Goal: Check status

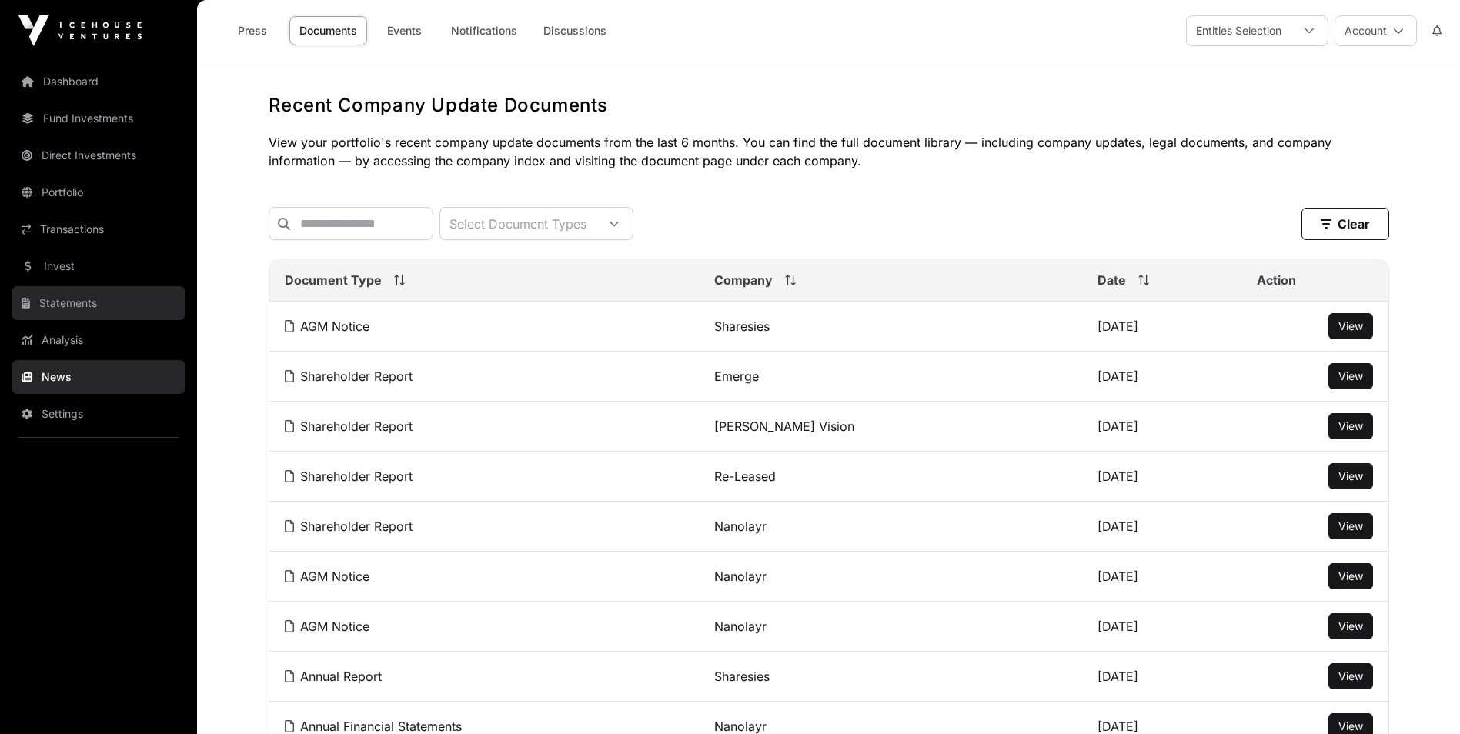
click at [87, 306] on link "Statements" at bounding box center [98, 303] width 172 height 34
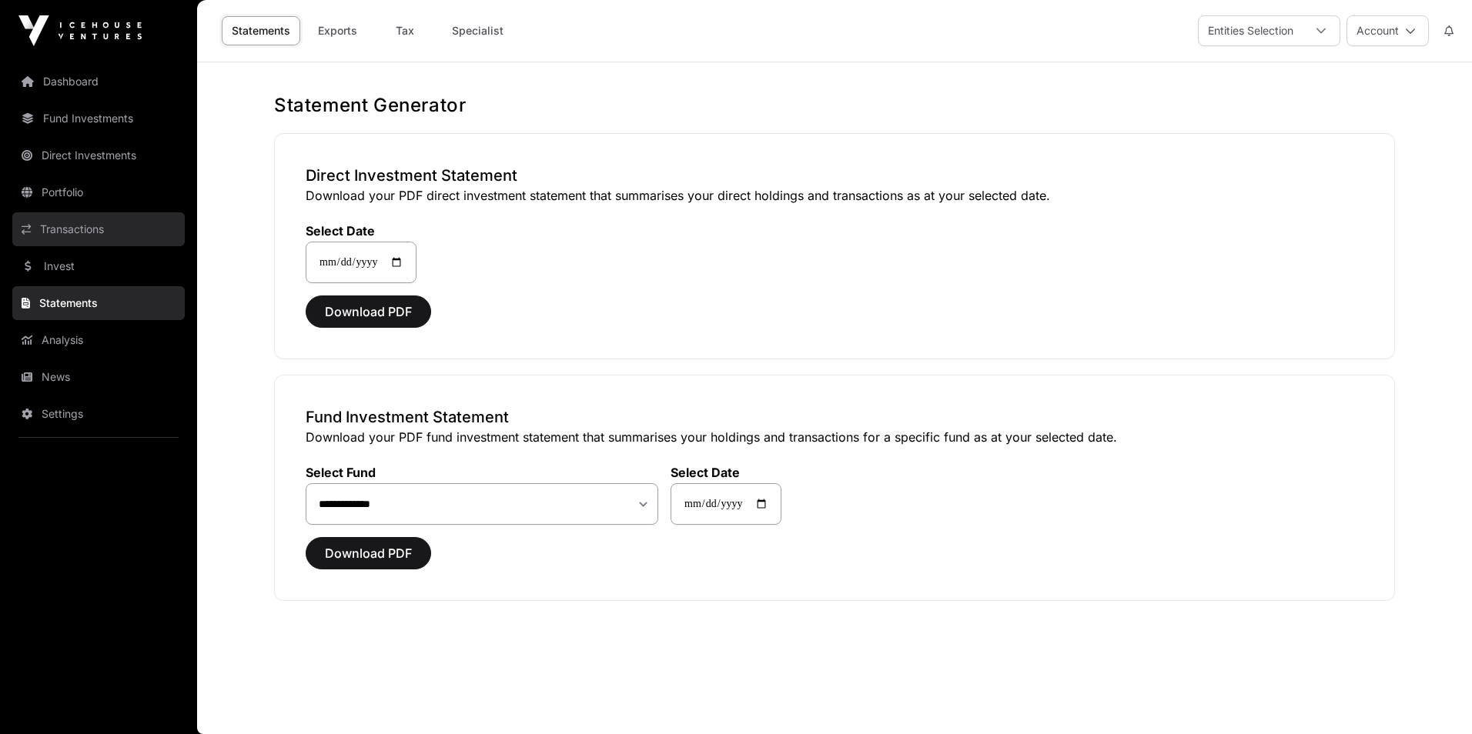
click at [82, 228] on link "Transactions" at bounding box center [98, 229] width 172 height 34
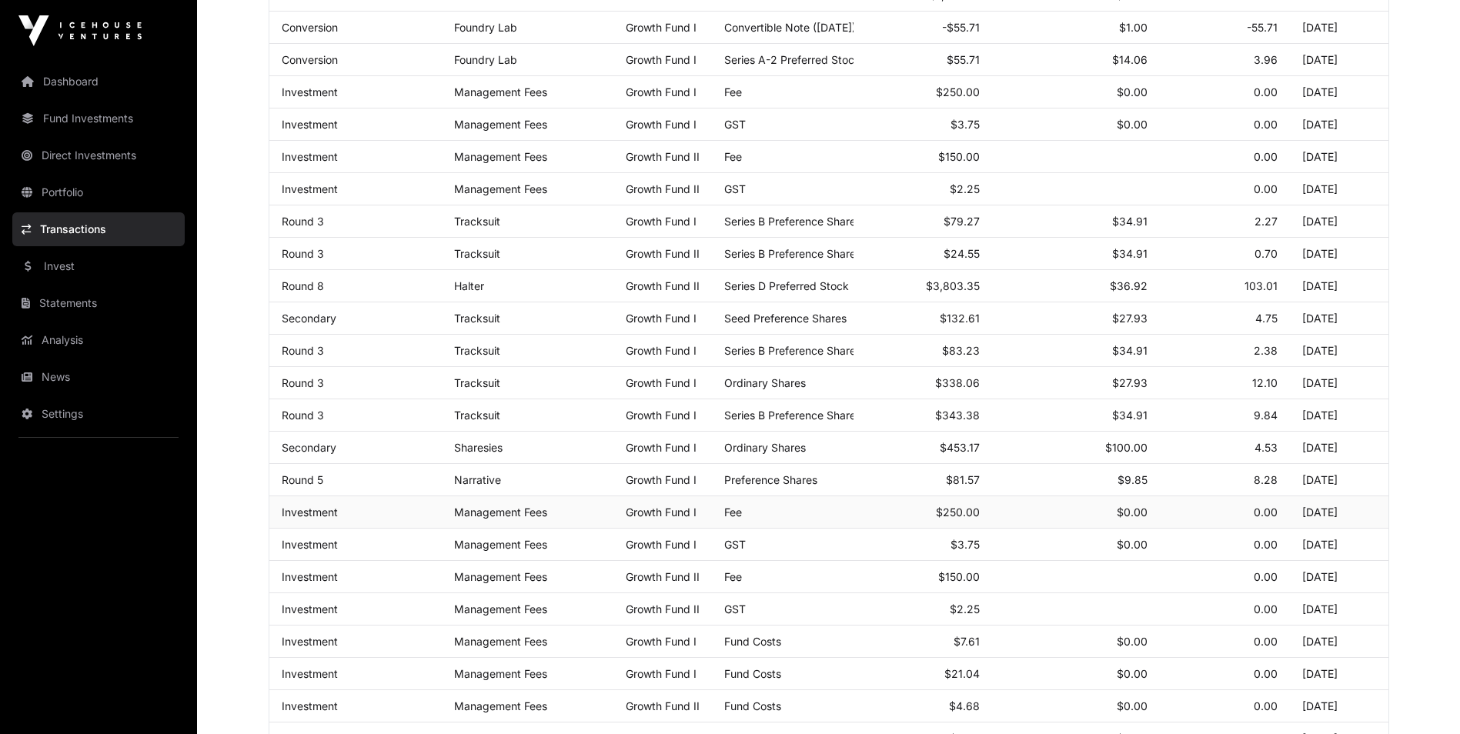
scroll to position [690, 0]
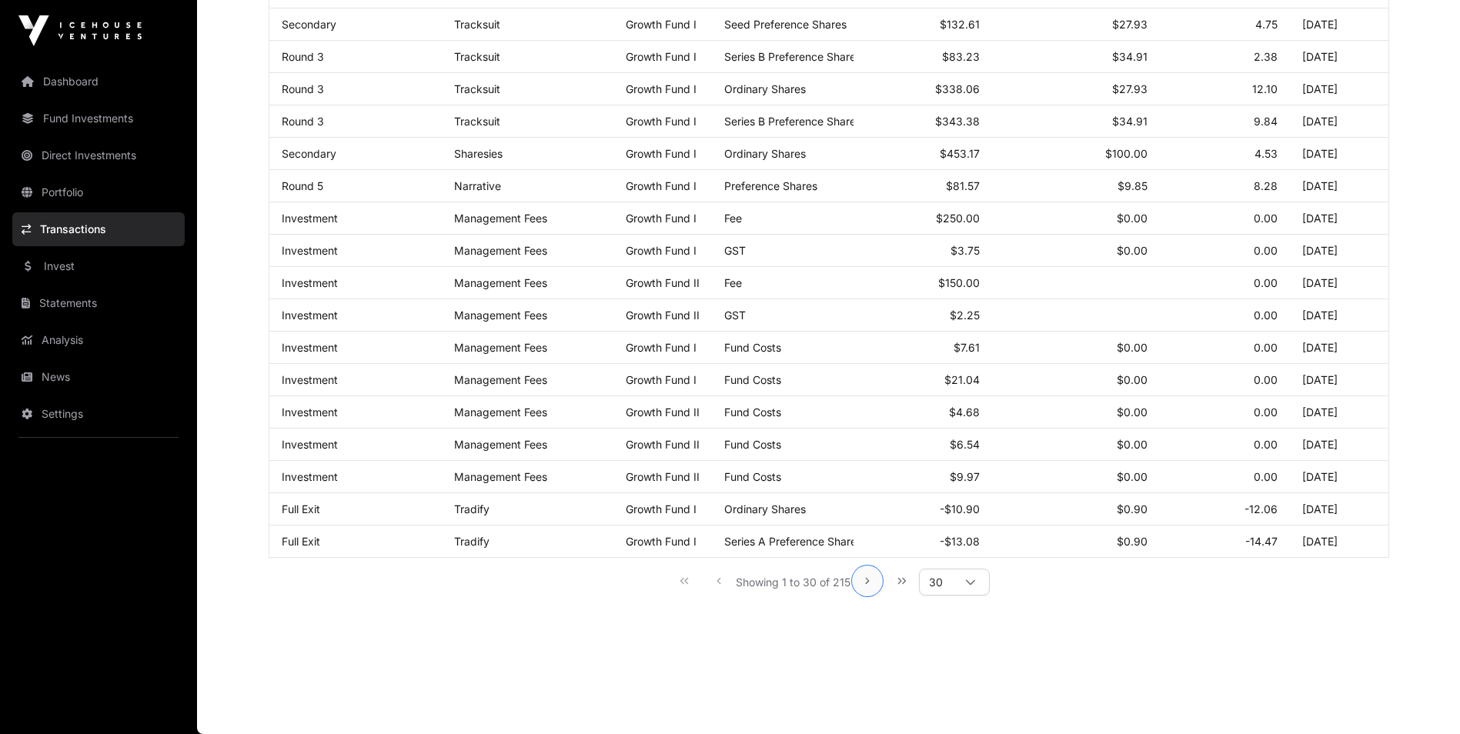
click at [871, 587] on icon "Next Page" at bounding box center [867, 581] width 11 height 11
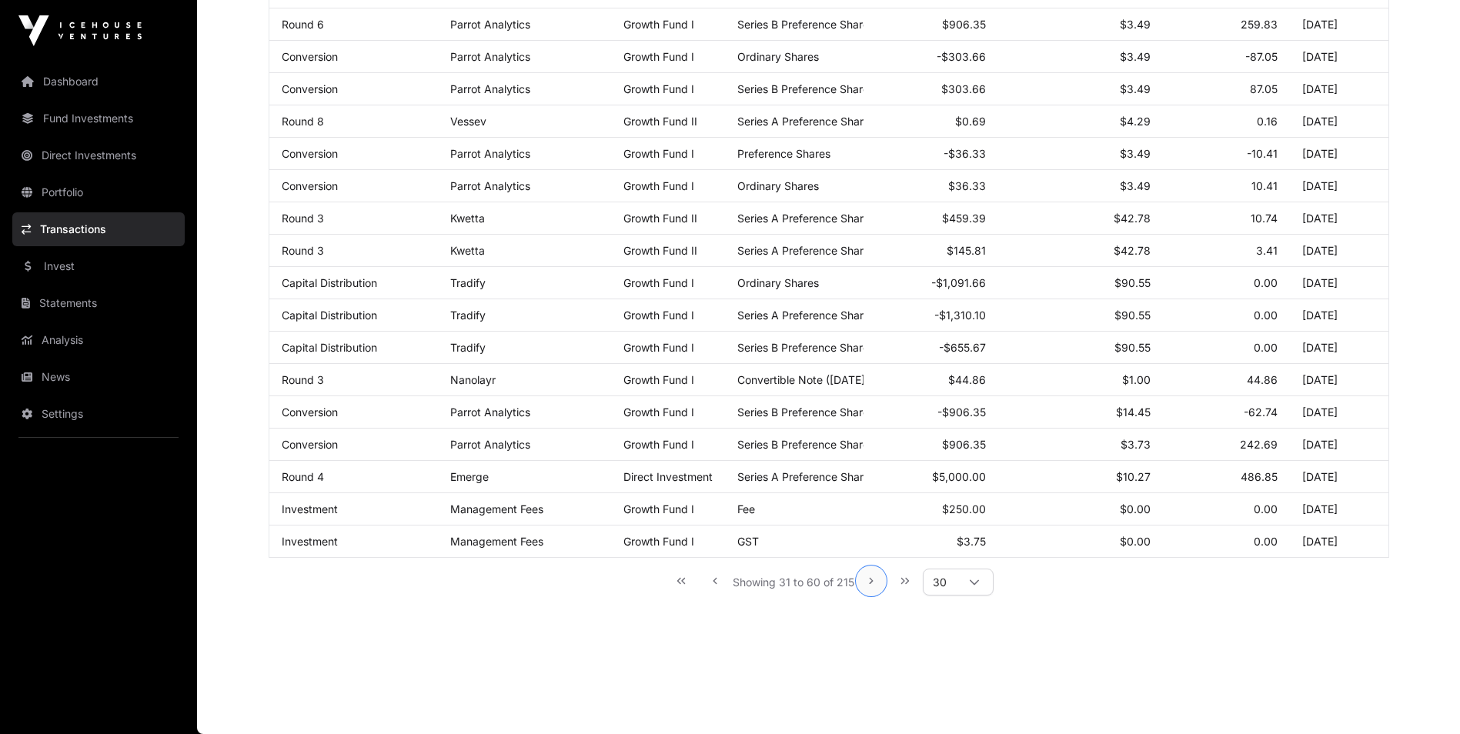
click at [870, 579] on icon "Next Page" at bounding box center [871, 581] width 4 height 6
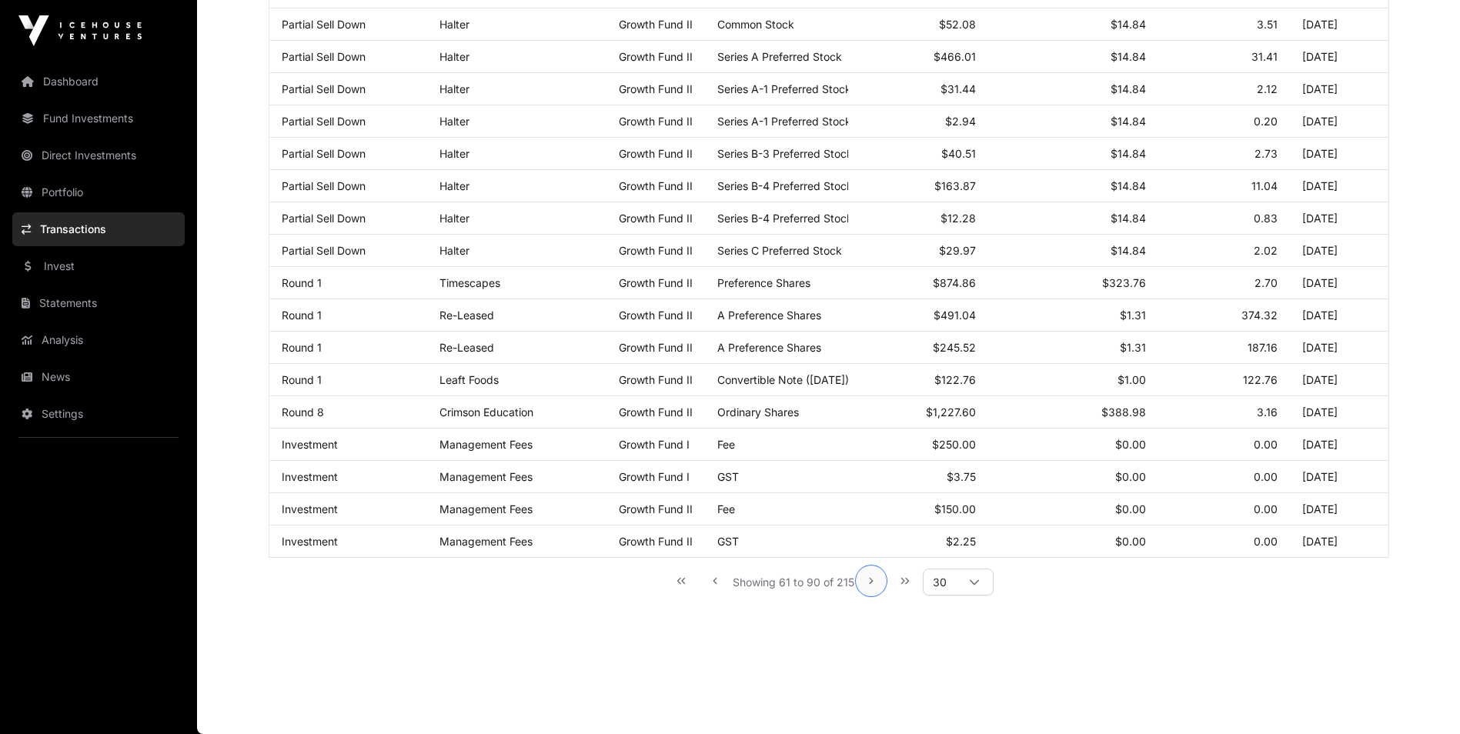
click at [871, 579] on icon "Next Page" at bounding box center [871, 581] width 11 height 11
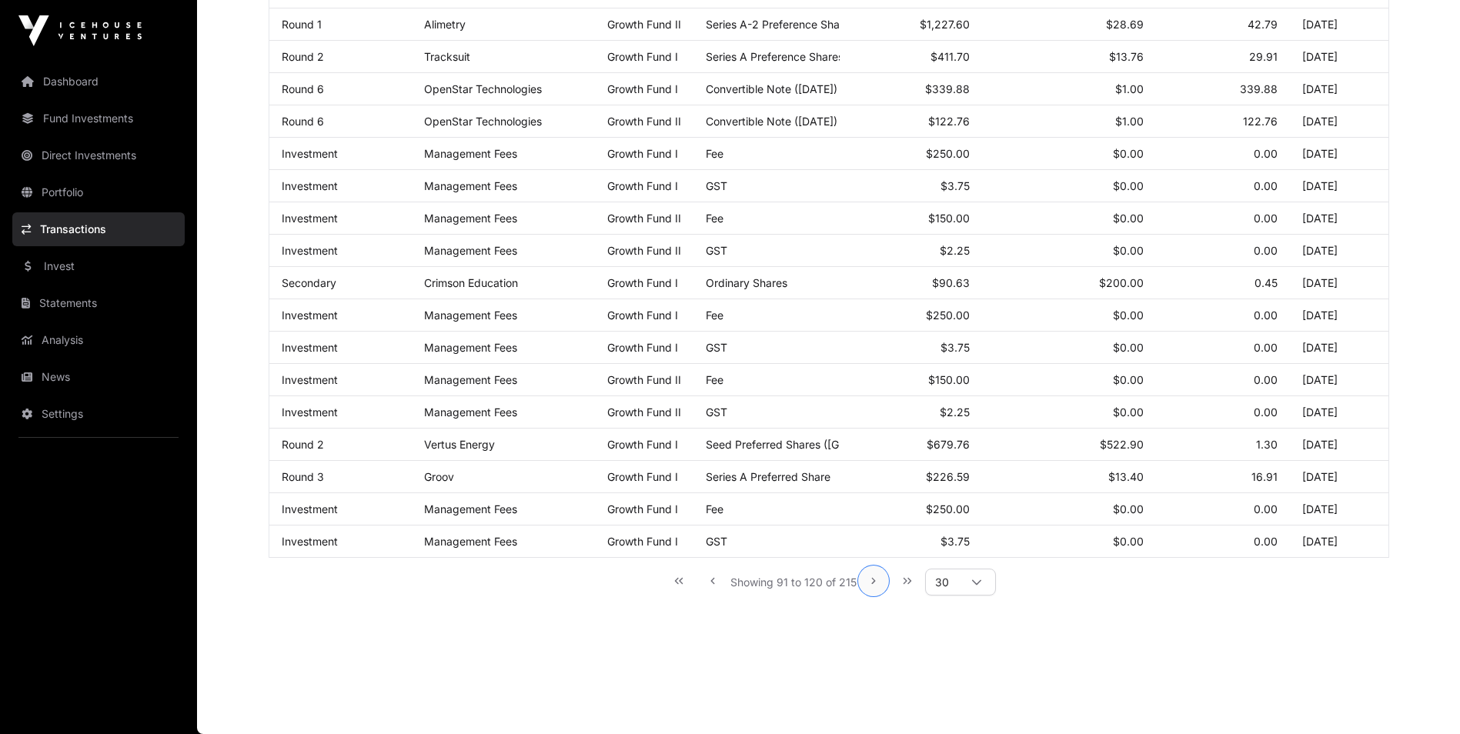
click at [871, 579] on icon "Next Page" at bounding box center [873, 581] width 11 height 11
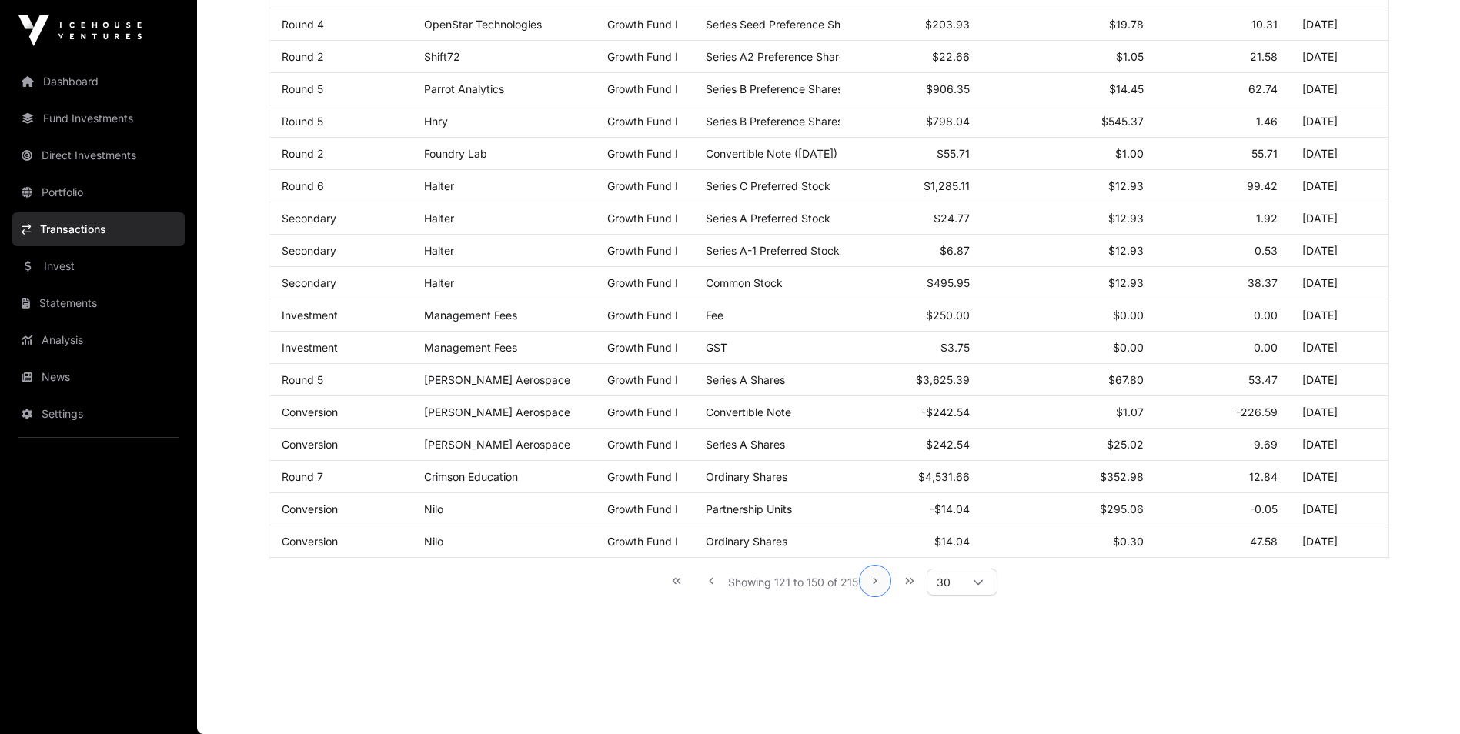
click at [879, 586] on icon "Next Page" at bounding box center [875, 581] width 11 height 11
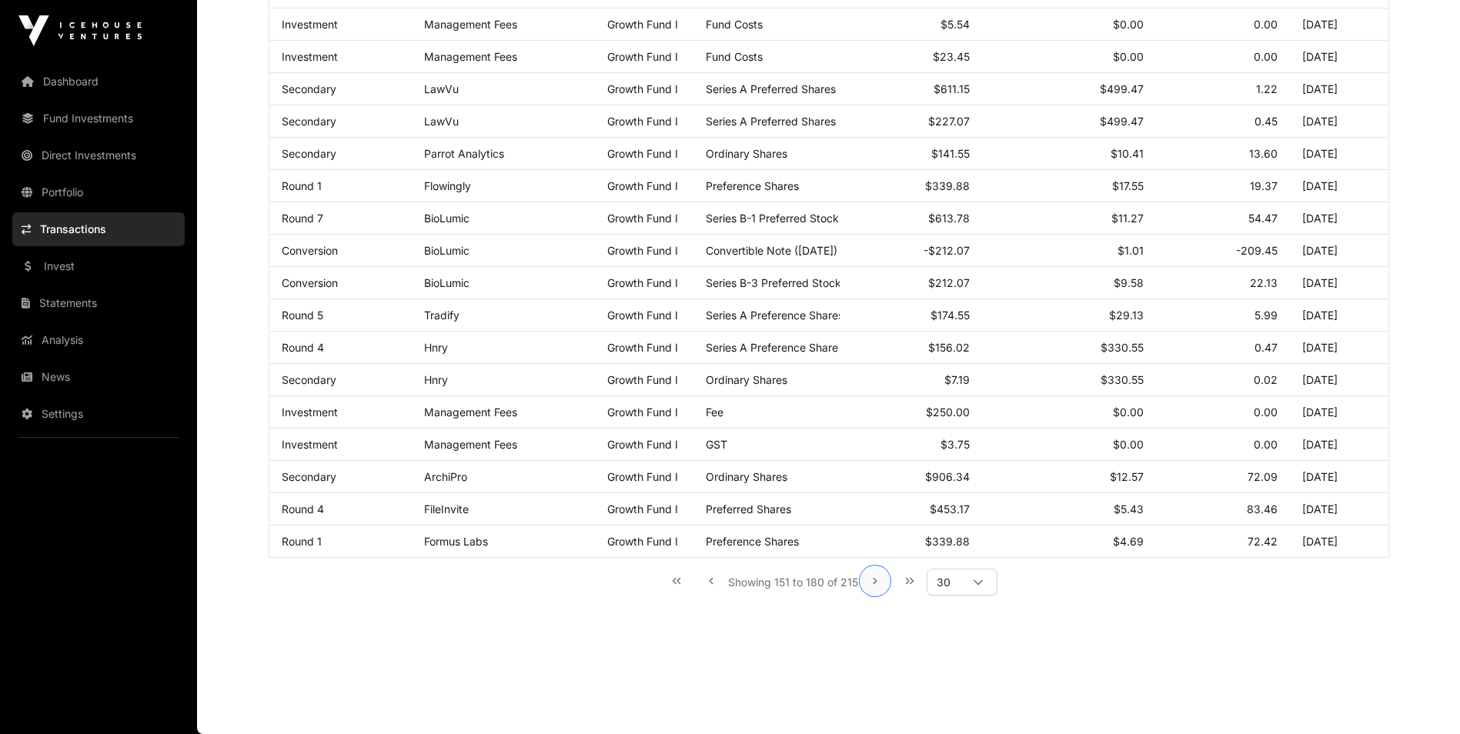
click at [874, 584] on icon "Next Page" at bounding box center [876, 581] width 4 height 6
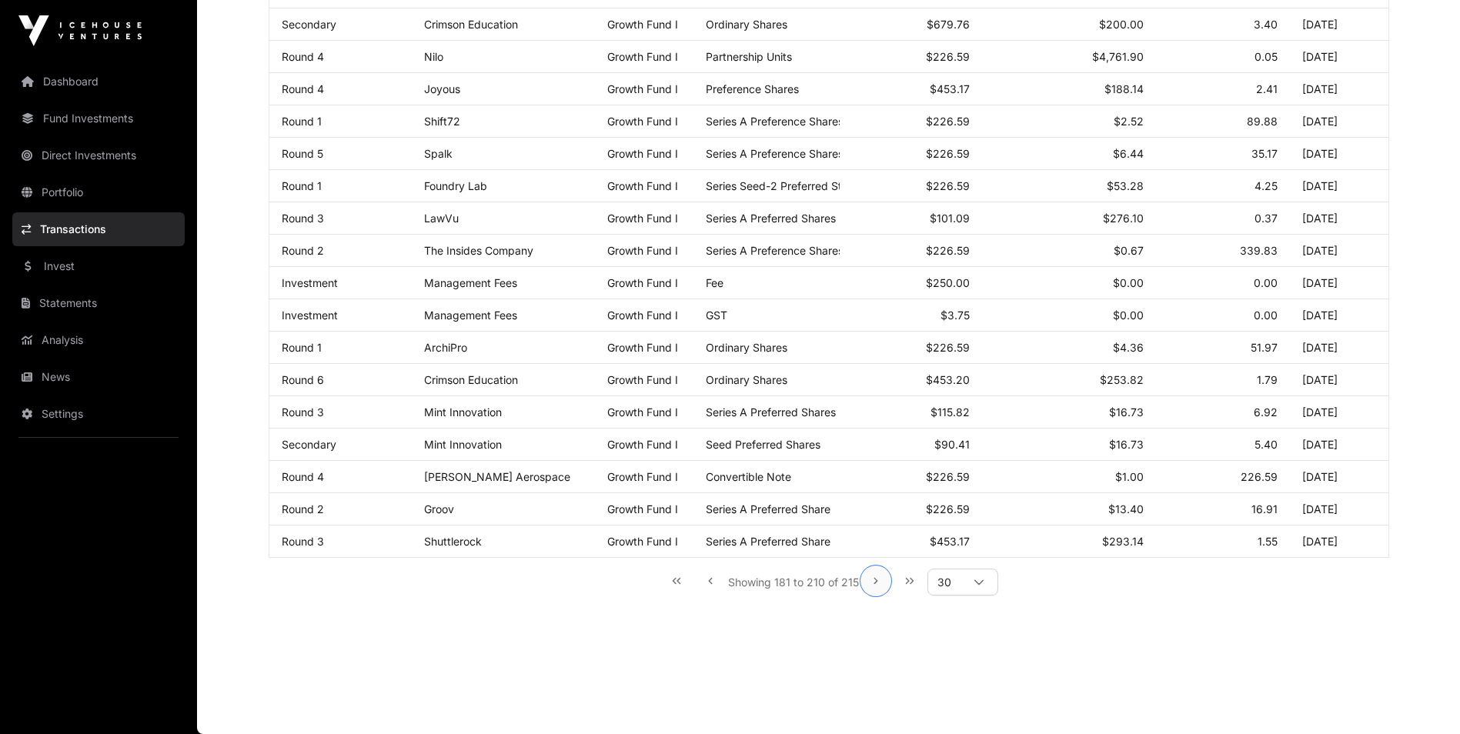
click at [878, 584] on icon "Next Page" at bounding box center [876, 581] width 11 height 11
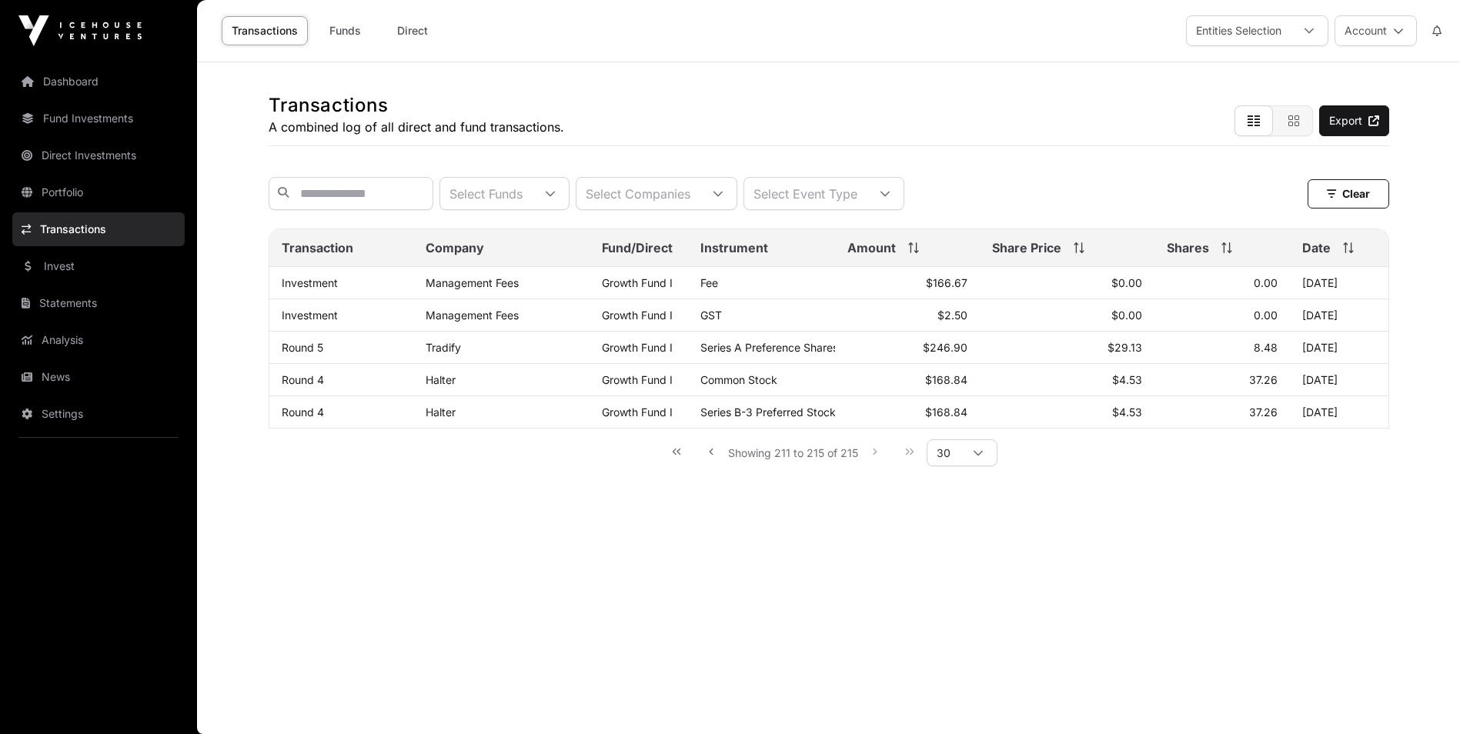
scroll to position [0, 0]
click at [721, 457] on icon "Previous Page" at bounding box center [716, 451] width 11 height 11
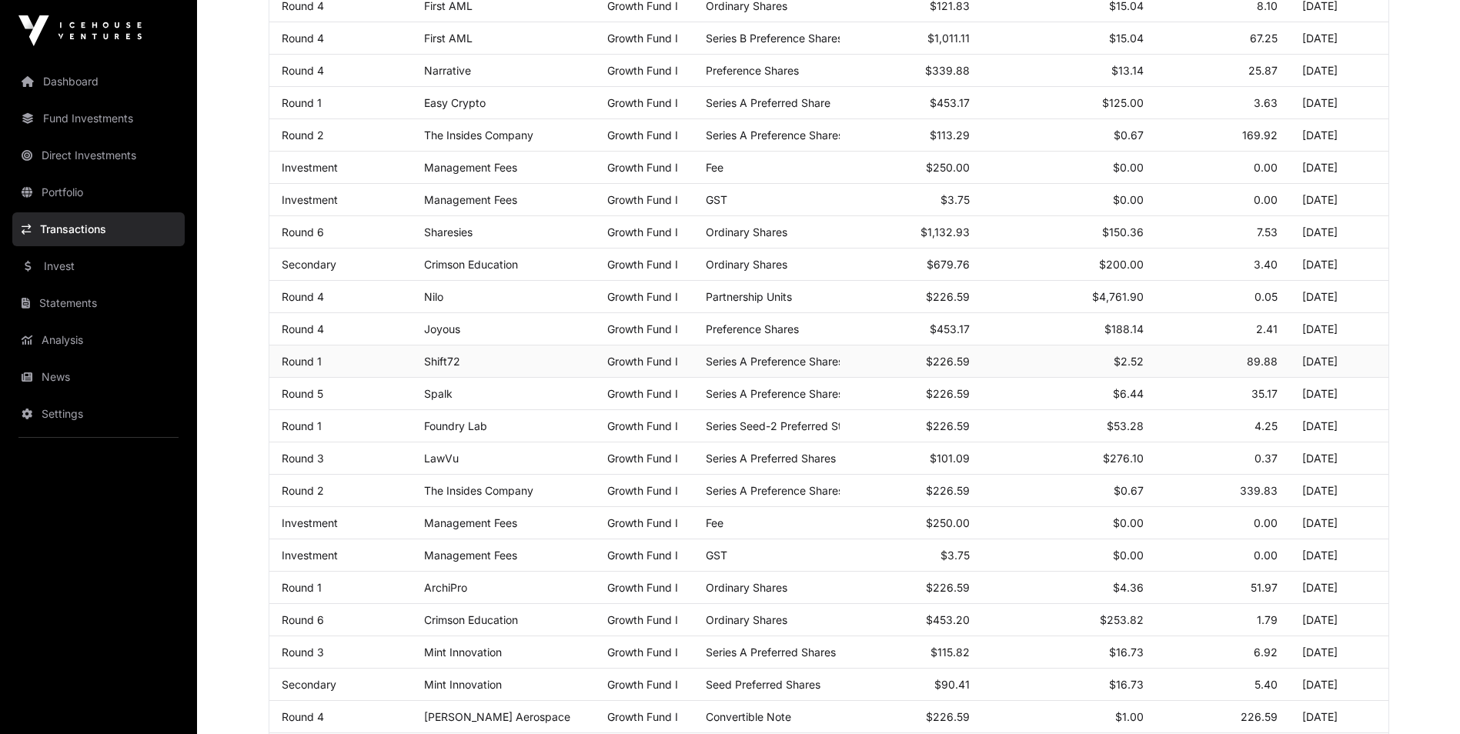
scroll to position [690, 0]
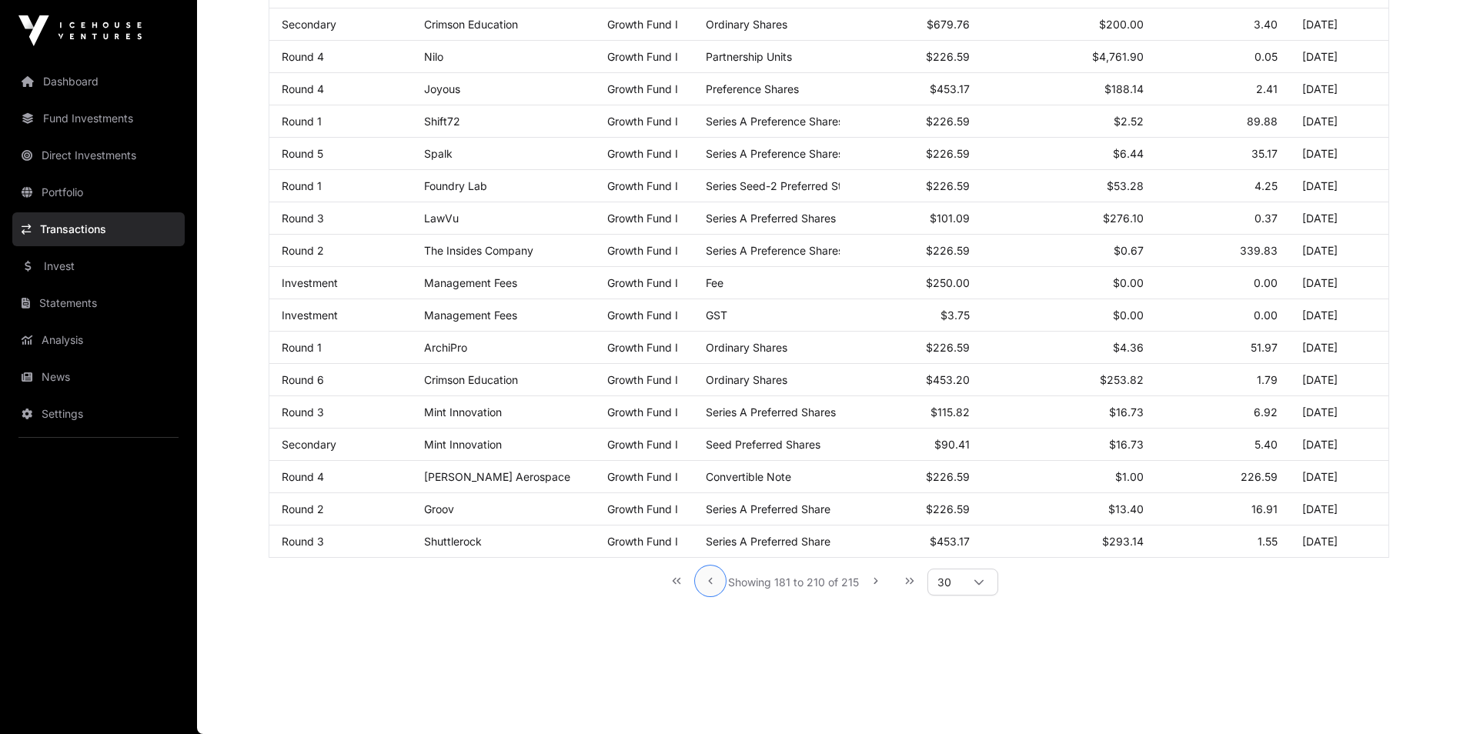
click at [709, 586] on icon "Previous Page" at bounding box center [710, 581] width 11 height 11
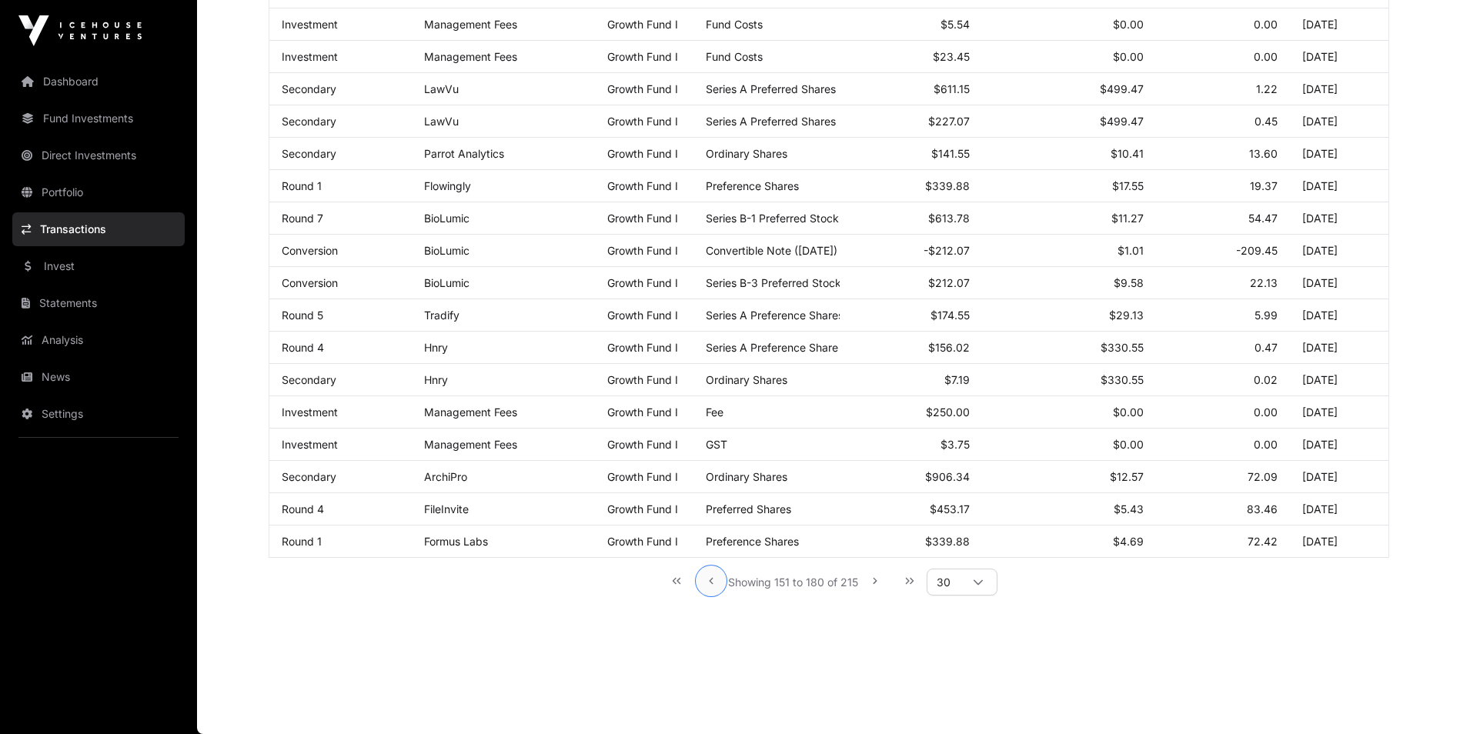
click at [709, 584] on icon "Previous Page" at bounding box center [711, 581] width 11 height 11
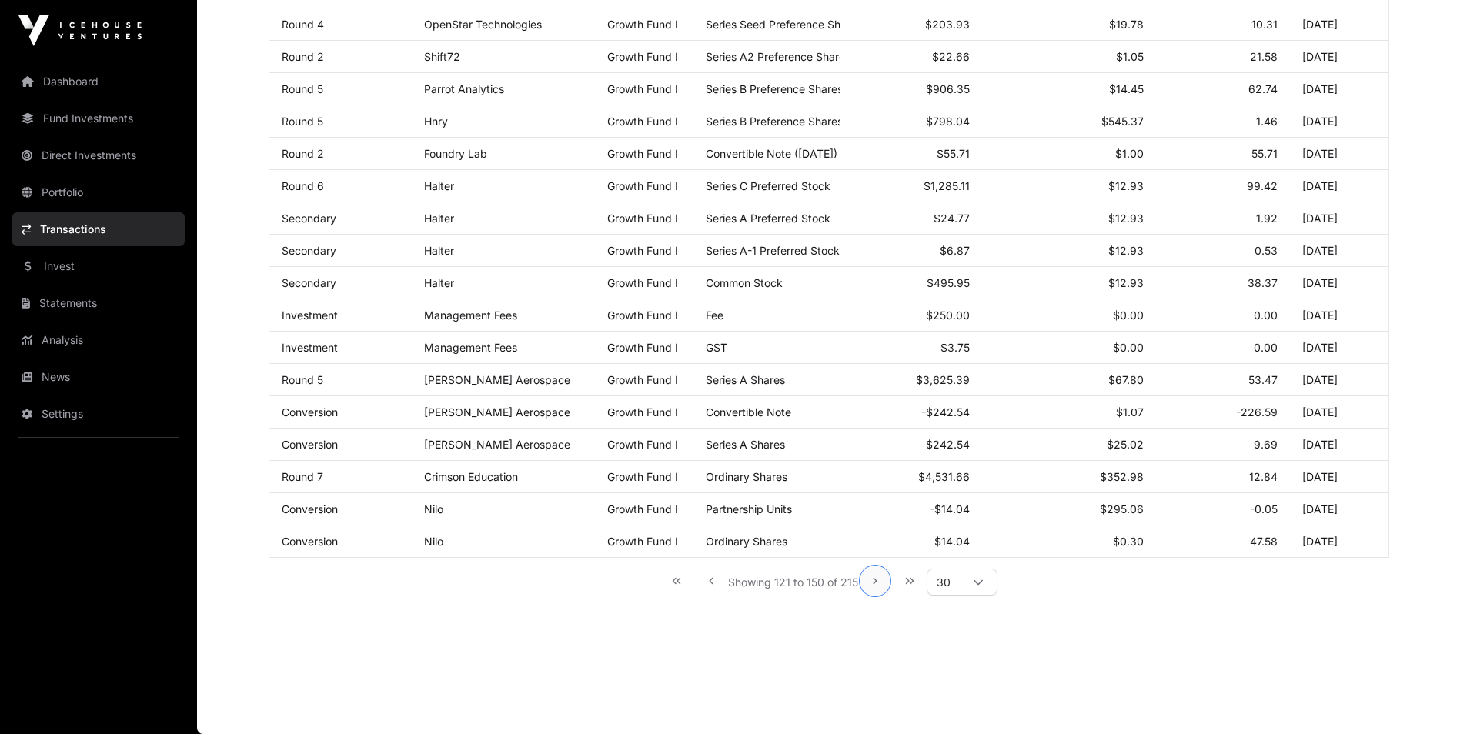
click at [873, 580] on icon "Next Page" at bounding box center [875, 581] width 11 height 11
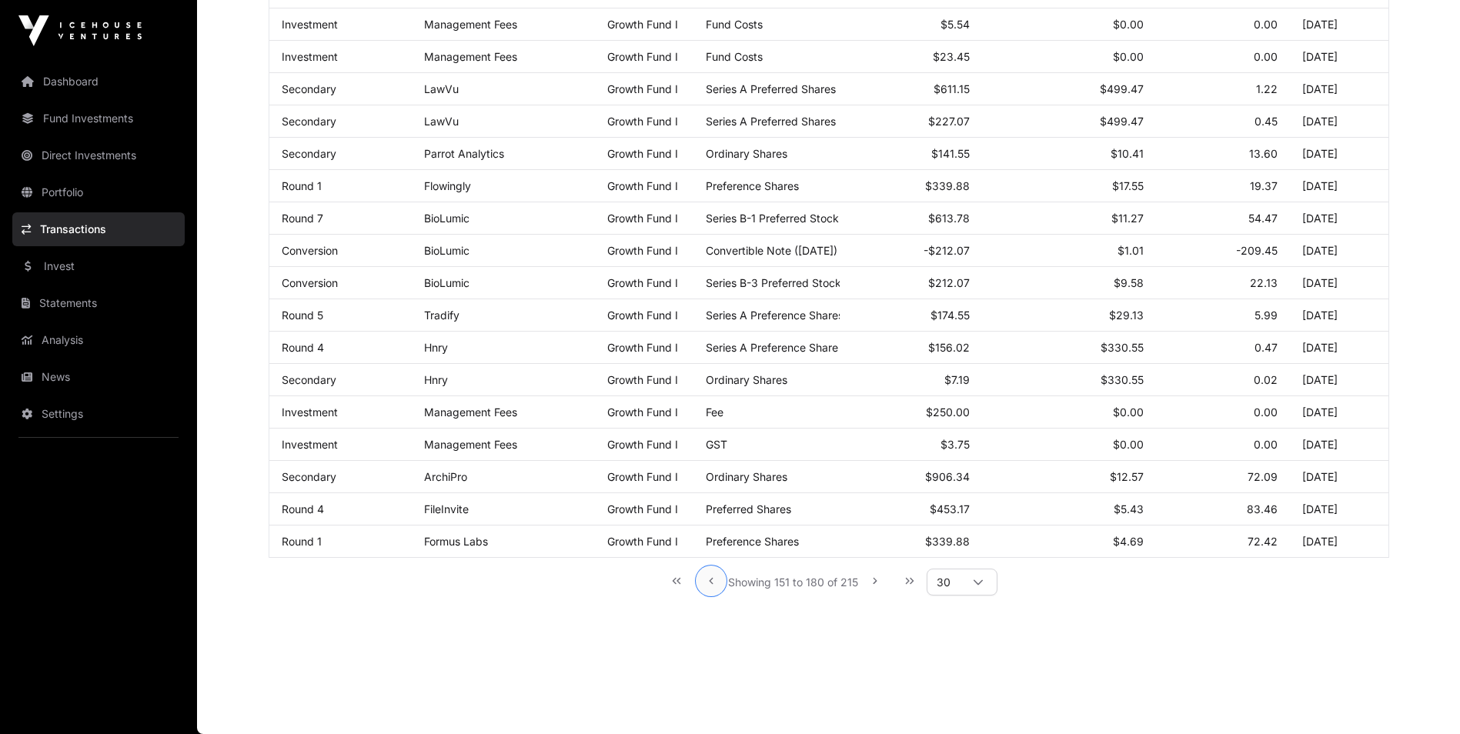
click at [714, 582] on icon "Previous Page" at bounding box center [711, 581] width 11 height 11
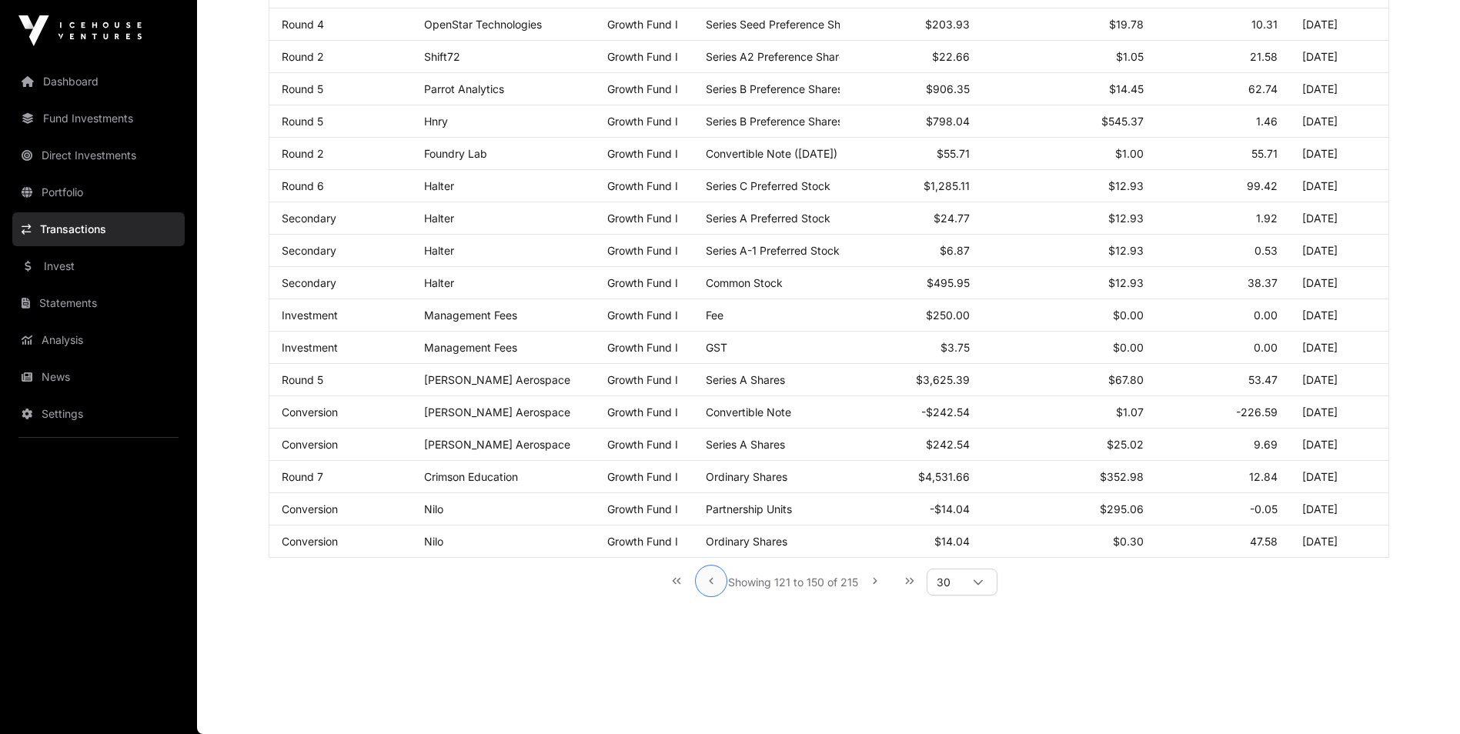
click at [714, 582] on icon "Previous Page" at bounding box center [711, 581] width 11 height 11
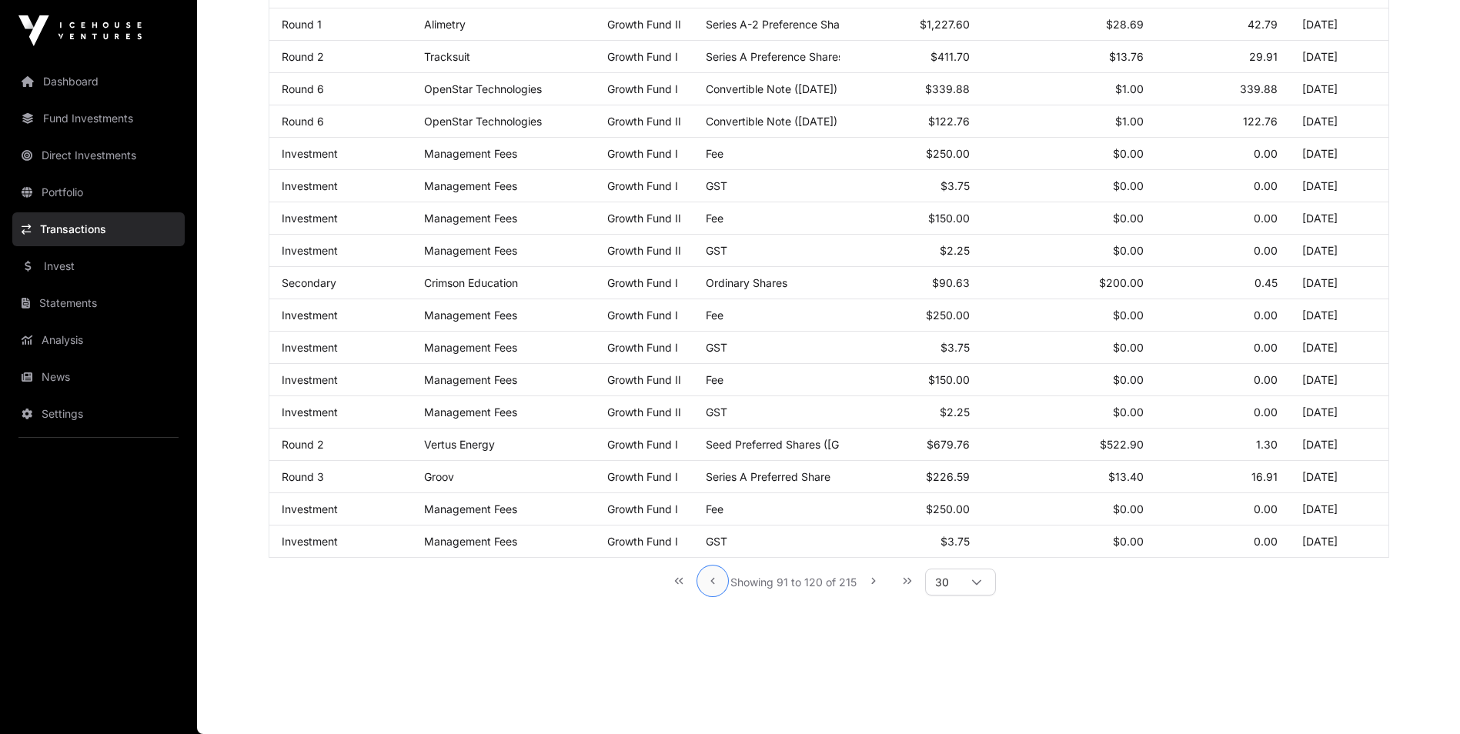
click at [714, 582] on icon "Previous Page" at bounding box center [712, 581] width 11 height 11
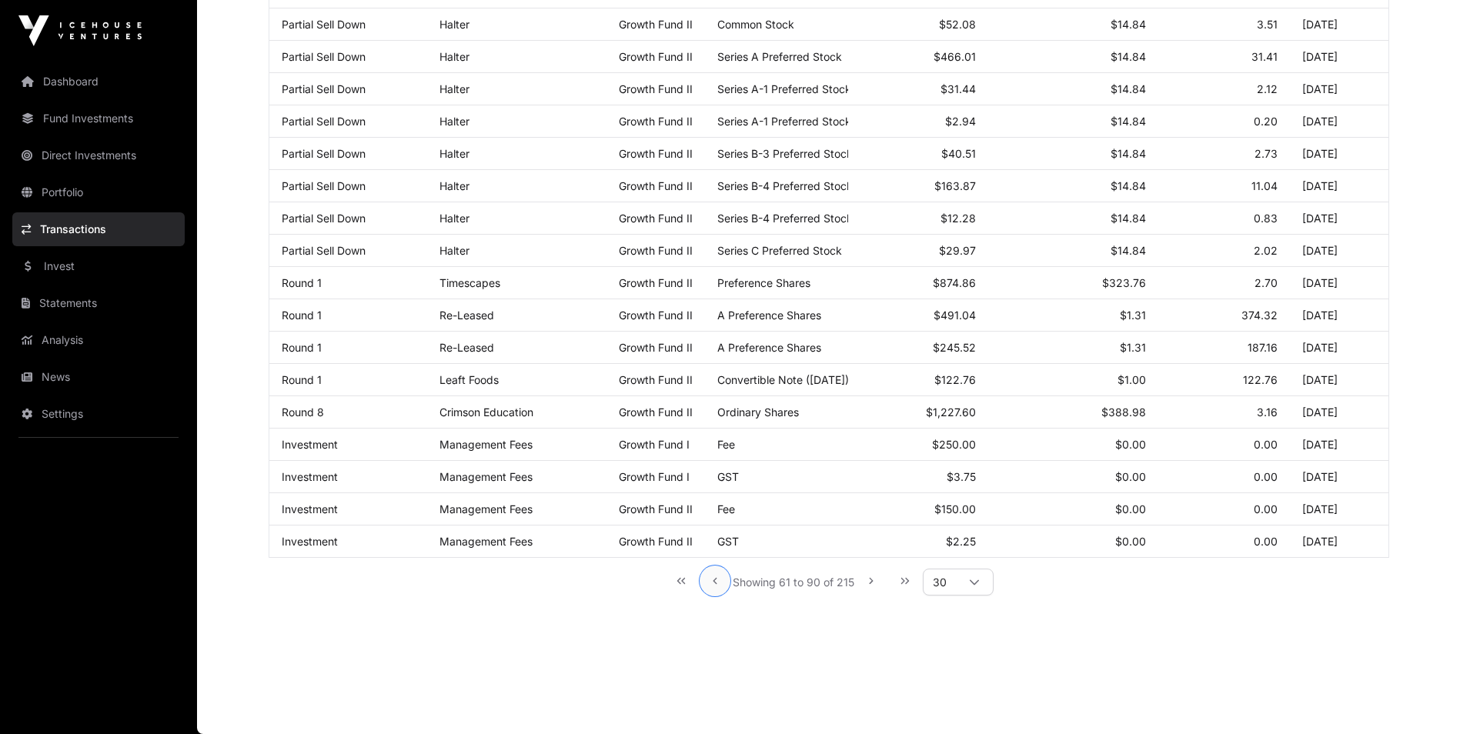
click at [714, 582] on icon "Previous Page" at bounding box center [716, 581] width 4 height 6
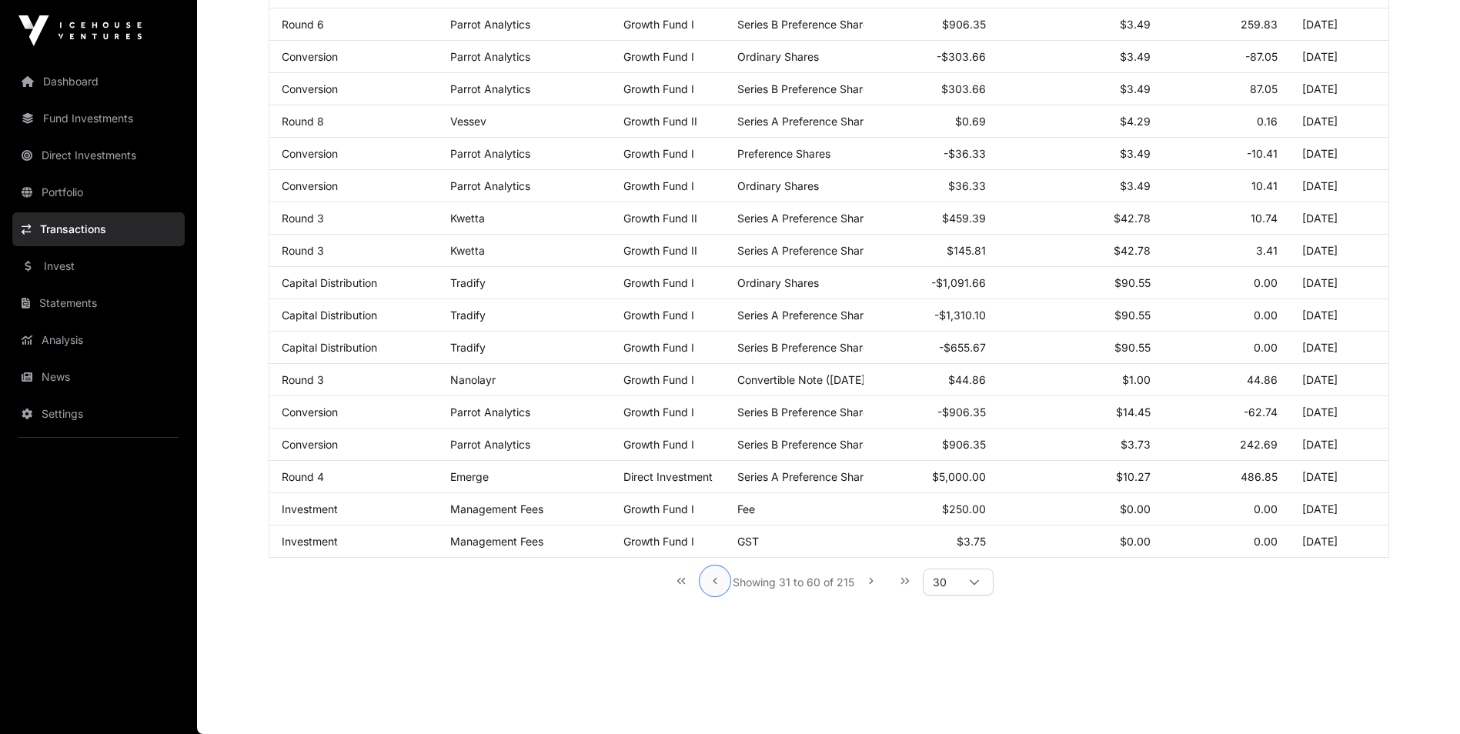
click at [714, 584] on icon "Previous Page" at bounding box center [715, 581] width 11 height 11
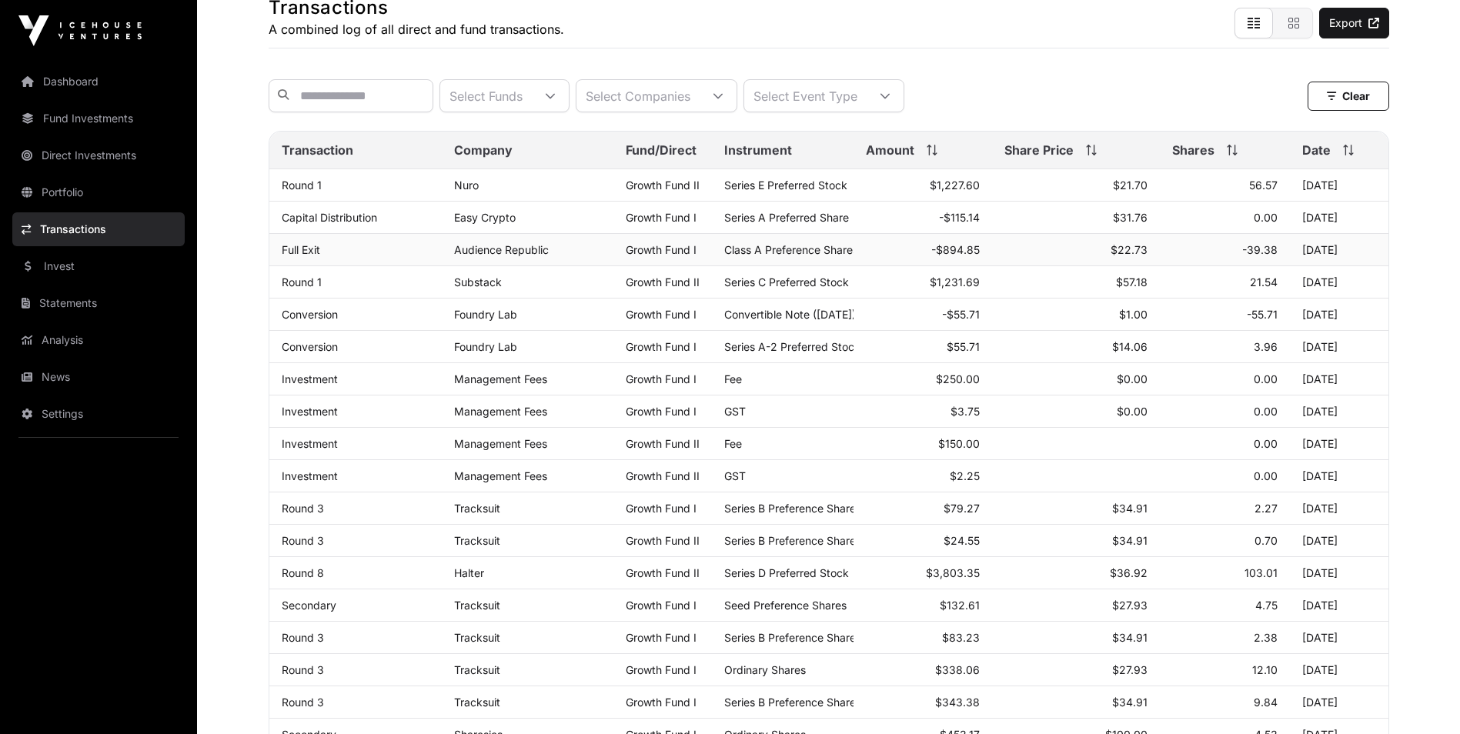
scroll to position [0, 0]
